Goal: Navigation & Orientation: Find specific page/section

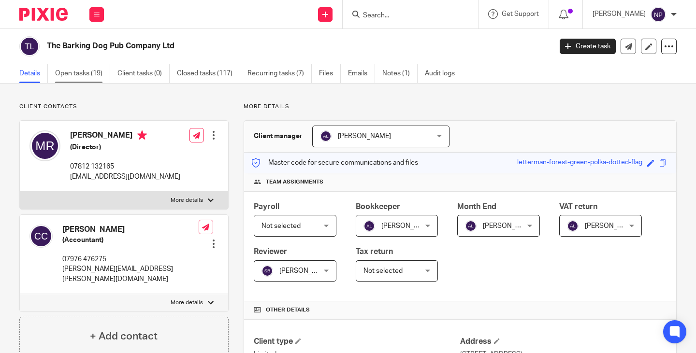
click at [78, 72] on link "Open tasks (19)" at bounding box center [82, 73] width 55 height 19
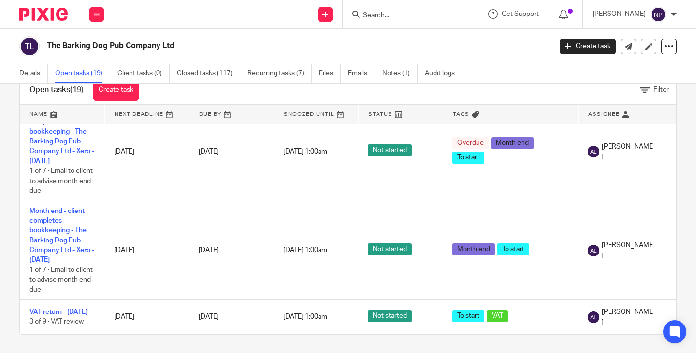
scroll to position [29, 0]
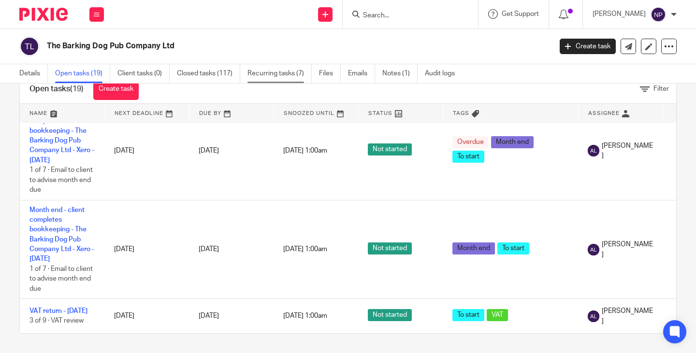
click at [278, 70] on link "Recurring tasks (7)" at bounding box center [279, 73] width 64 height 19
